Goal: Communication & Community: Answer question/provide support

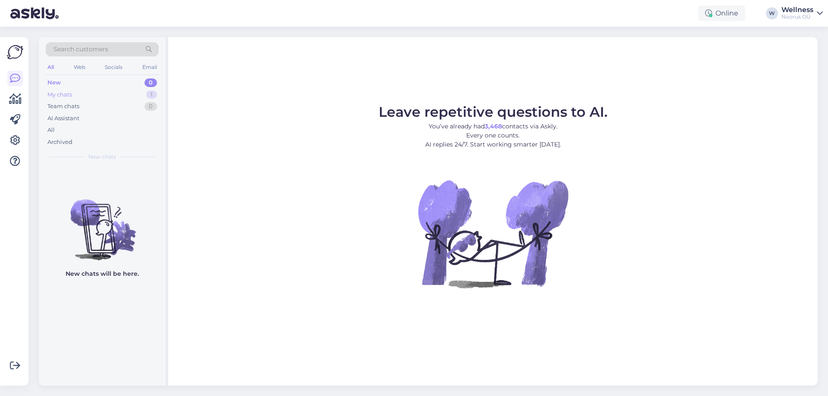
click at [125, 90] on div "My chats 1" at bounding box center [102, 95] width 113 height 12
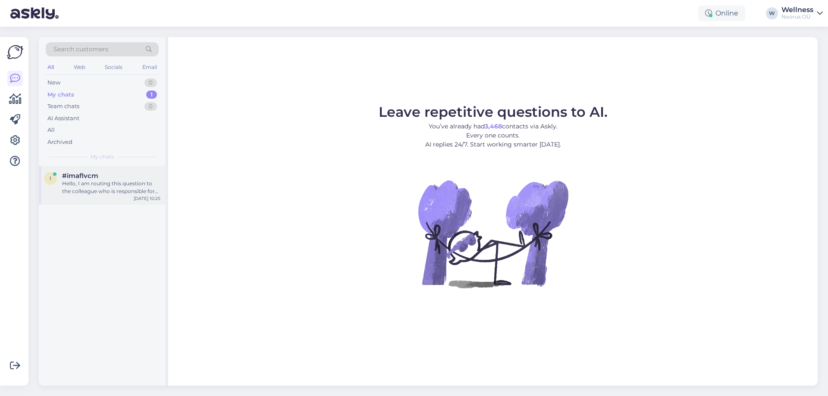
click at [117, 192] on div "Hello, I am routing this question to the colleague who is responsible for this …" at bounding box center [111, 188] width 98 height 16
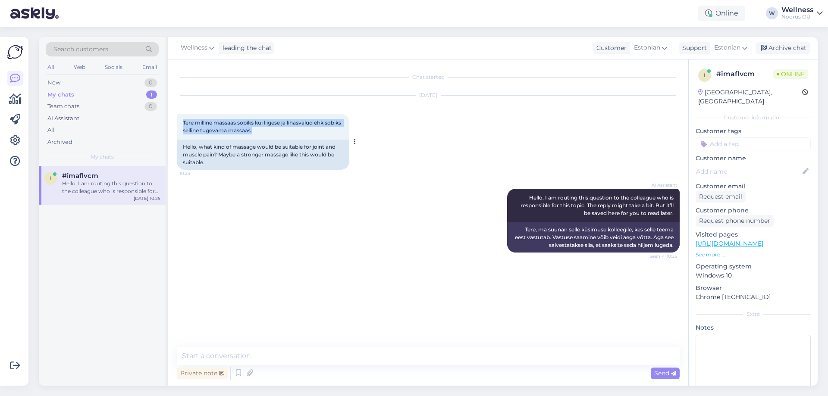
drag, startPoint x: 181, startPoint y: 121, endPoint x: 287, endPoint y: 133, distance: 106.9
click at [287, 133] on div "Tere milline massaas sobiks kui liigese ja lihasvalud ehk sobiks selline tugeva…" at bounding box center [263, 127] width 173 height 26
copy span "Tere milline massaas sobiks kui liigese ja lihasvalud ehk sobiks selline tugeva…"
click at [330, 350] on textarea at bounding box center [428, 356] width 503 height 18
paste textarea "Tere päevast. Pakume teile klassikalist rootsi massaaži. See on üsna intensiivne"
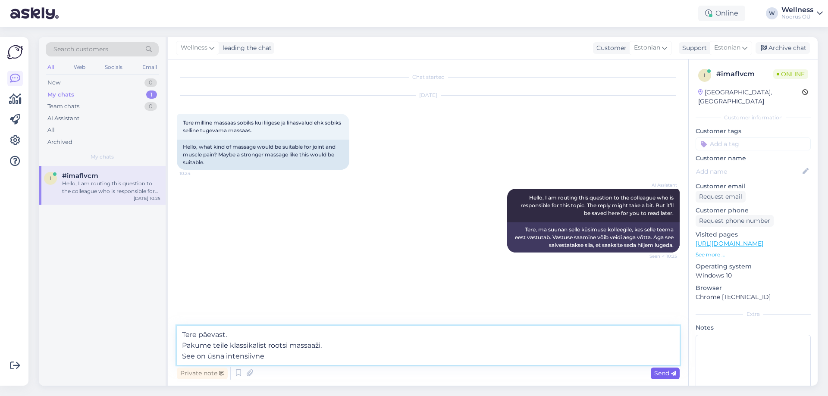
type textarea "Tere päevast. Pakume teile klassikalist rootsi massaaži. See on üsna intensiivne"
click at [670, 370] on span "Send" at bounding box center [665, 374] width 22 height 8
